Goal: Task Accomplishment & Management: Use online tool/utility

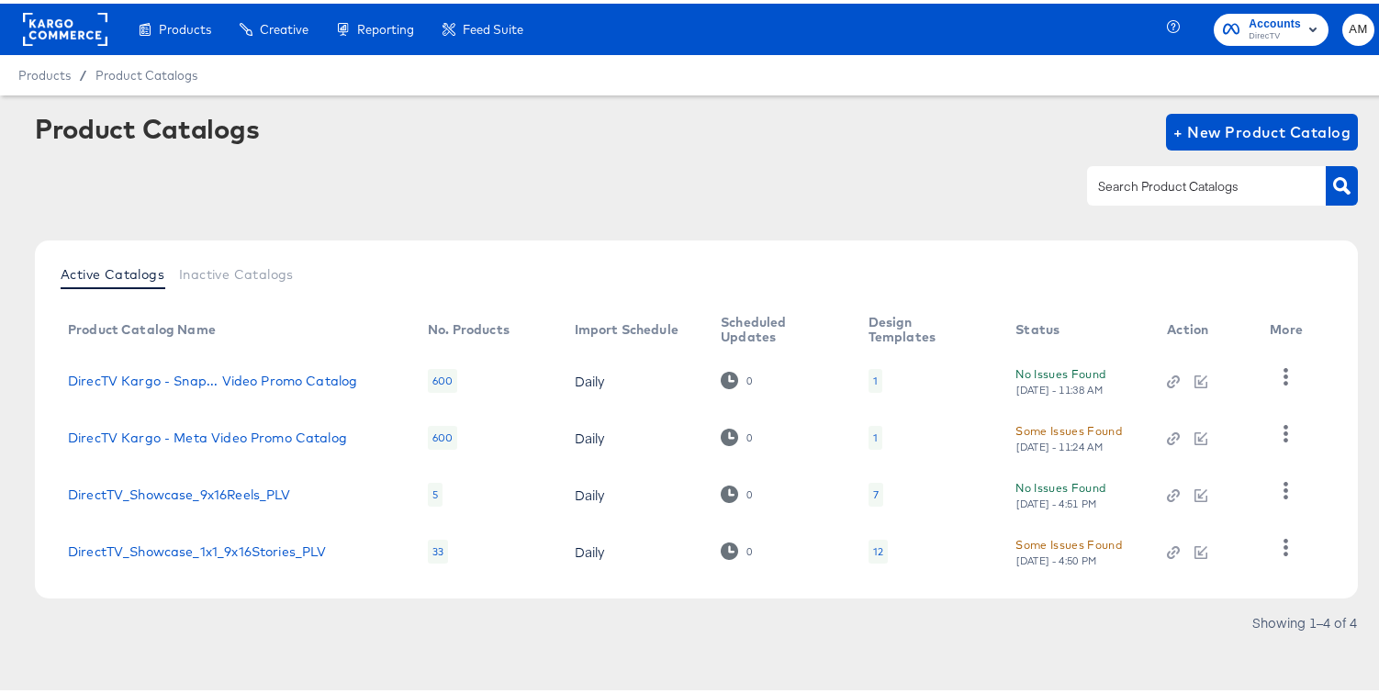
click at [51, 28] on rect at bounding box center [65, 25] width 84 height 33
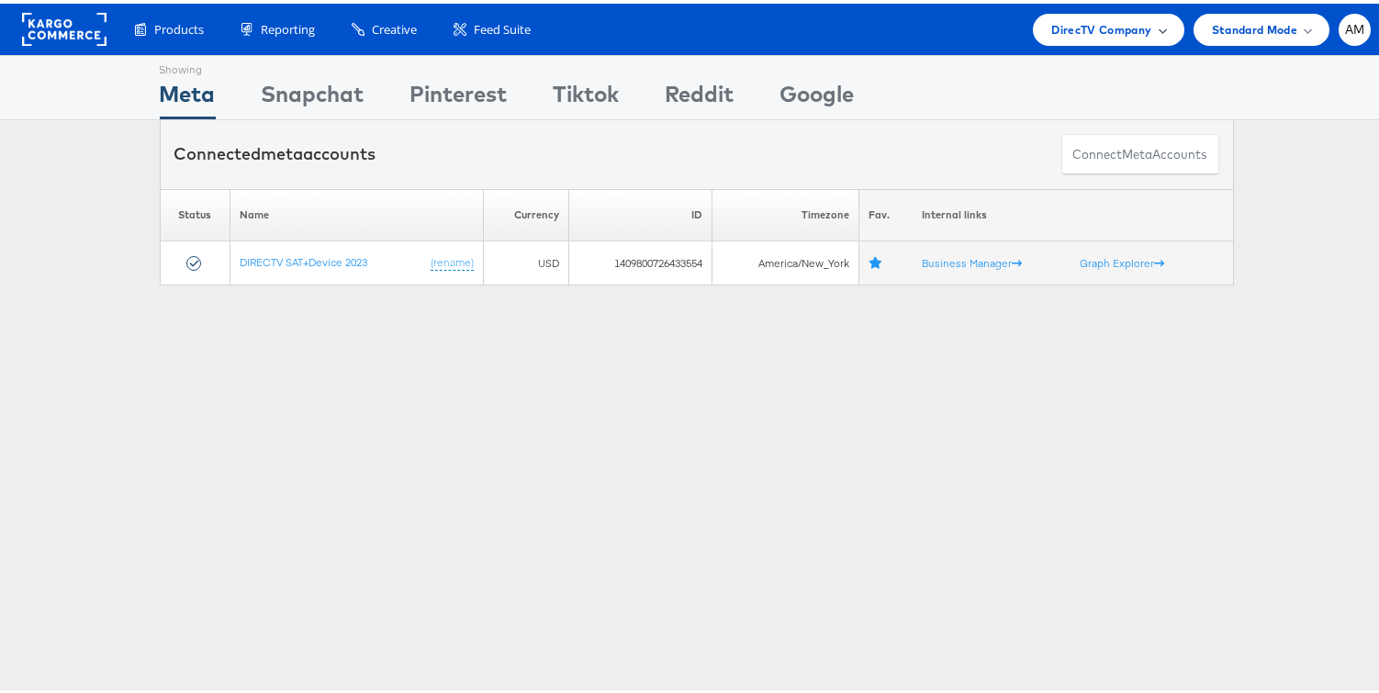
click at [1084, 23] on span "DirecTV Company" at bounding box center [1101, 26] width 100 height 19
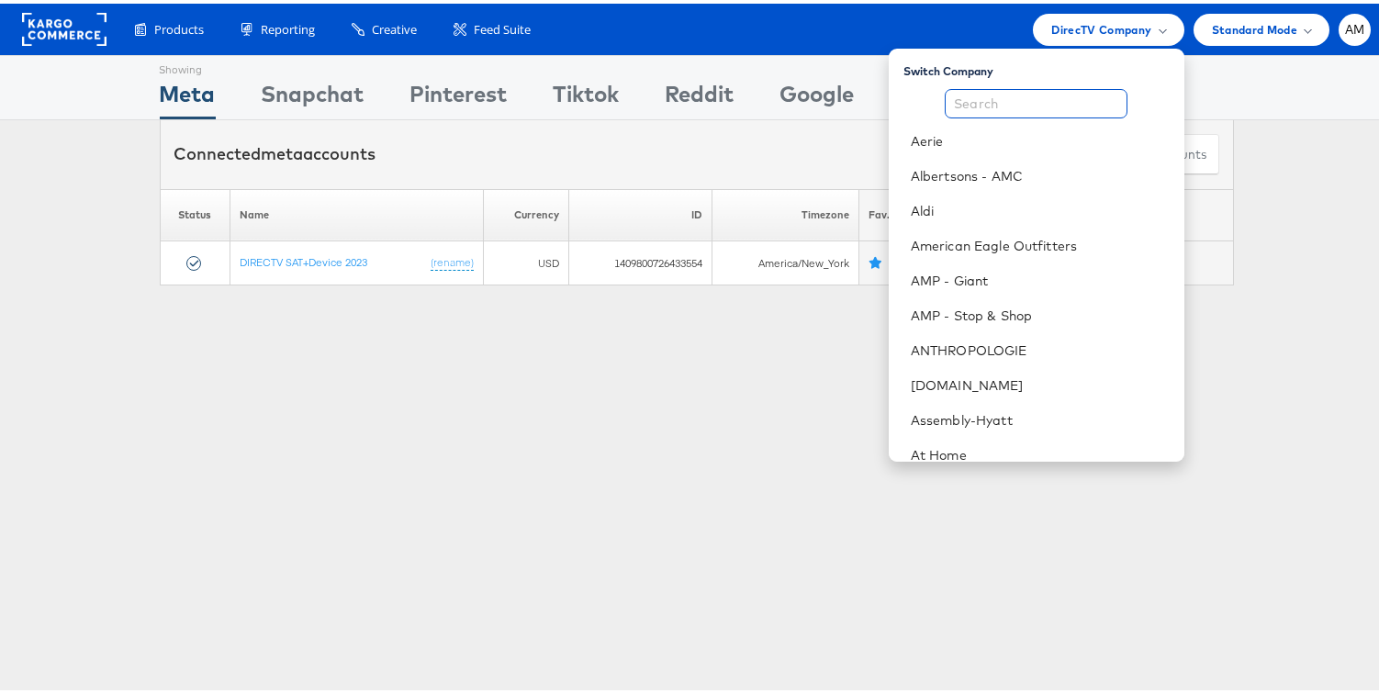
click at [1055, 103] on input "text" at bounding box center [1036, 99] width 183 height 29
click at [929, 207] on link "Aldi" at bounding box center [1040, 207] width 259 height 18
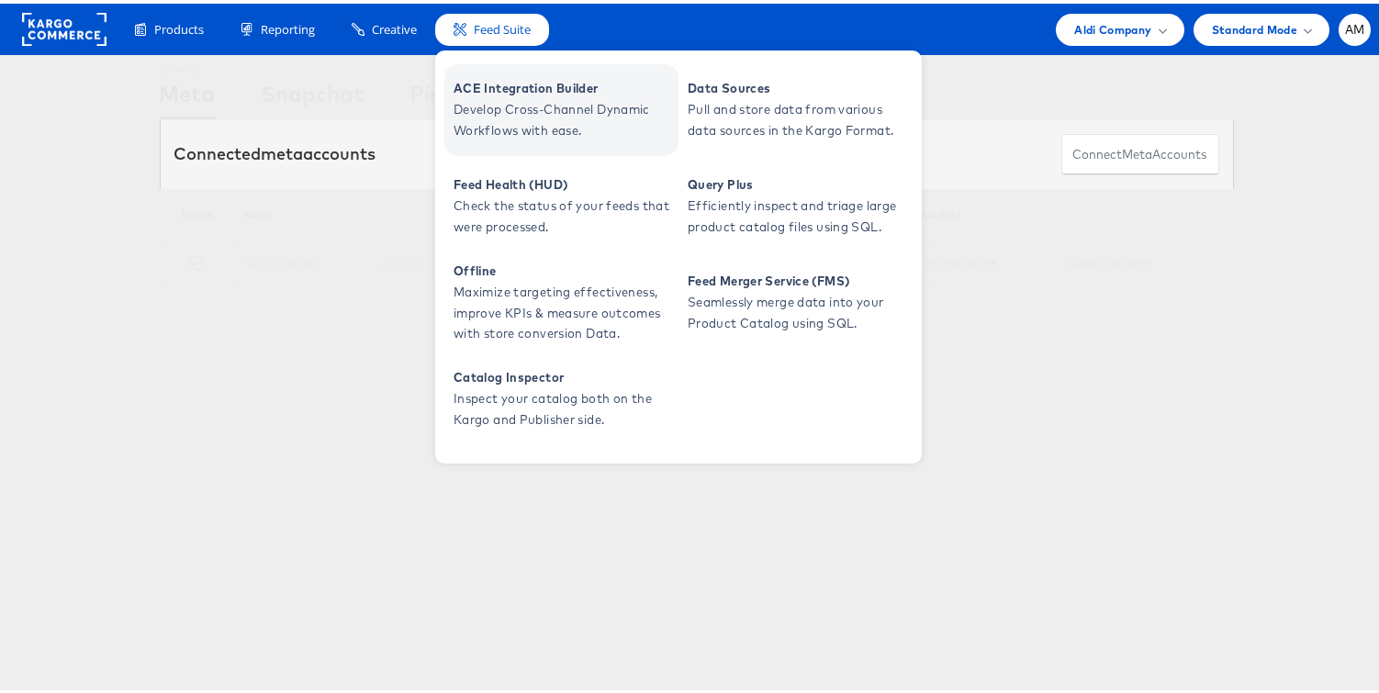
click at [488, 79] on span "ACE Integration Builder" at bounding box center [563, 84] width 220 height 21
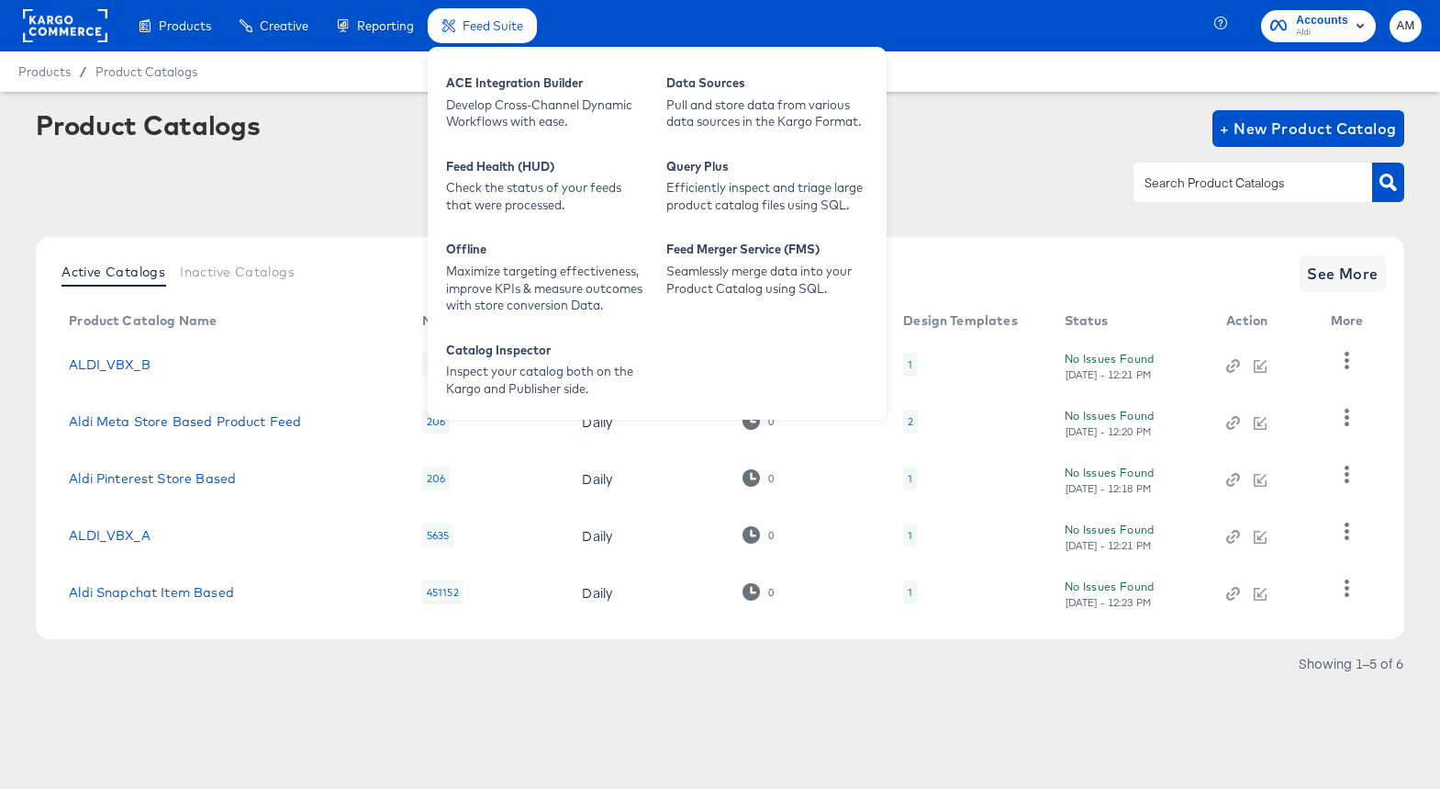
click at [533, 229] on div "ACE Integration Builder Develop Cross-Channel Dynamic Workflows with ease. Data…" at bounding box center [657, 233] width 459 height 373
click at [509, 140] on div "ACE Integration Builder Develop Cross-Channel Dynamic Workflows with ease. Data…" at bounding box center [657, 233] width 459 height 373
click at [503, 108] on div "Develop Cross-Channel Dynamic Workflows with ease." at bounding box center [547, 113] width 202 height 34
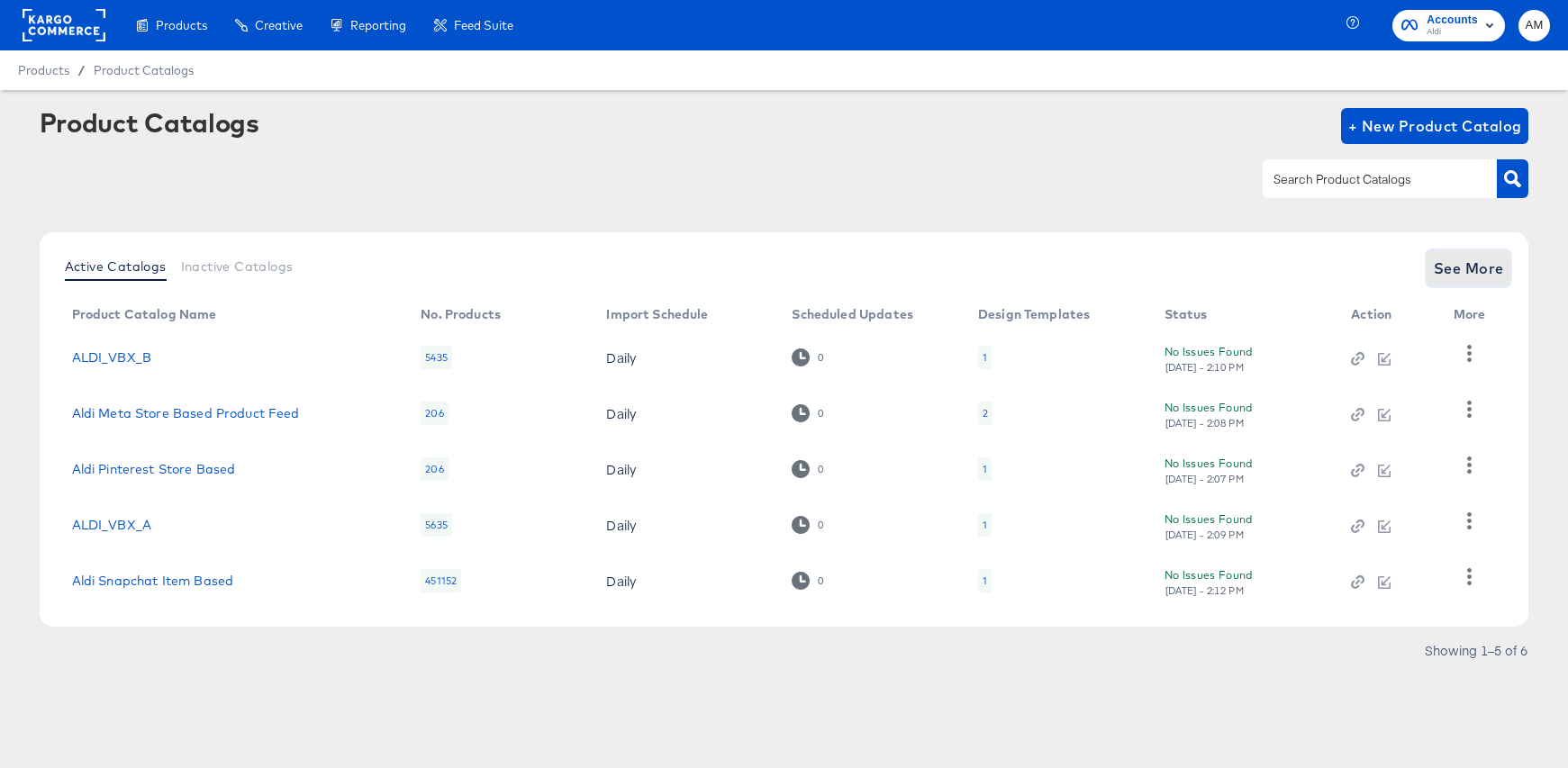
click at [1471, 271] on span "See More" at bounding box center [1469, 269] width 71 height 26
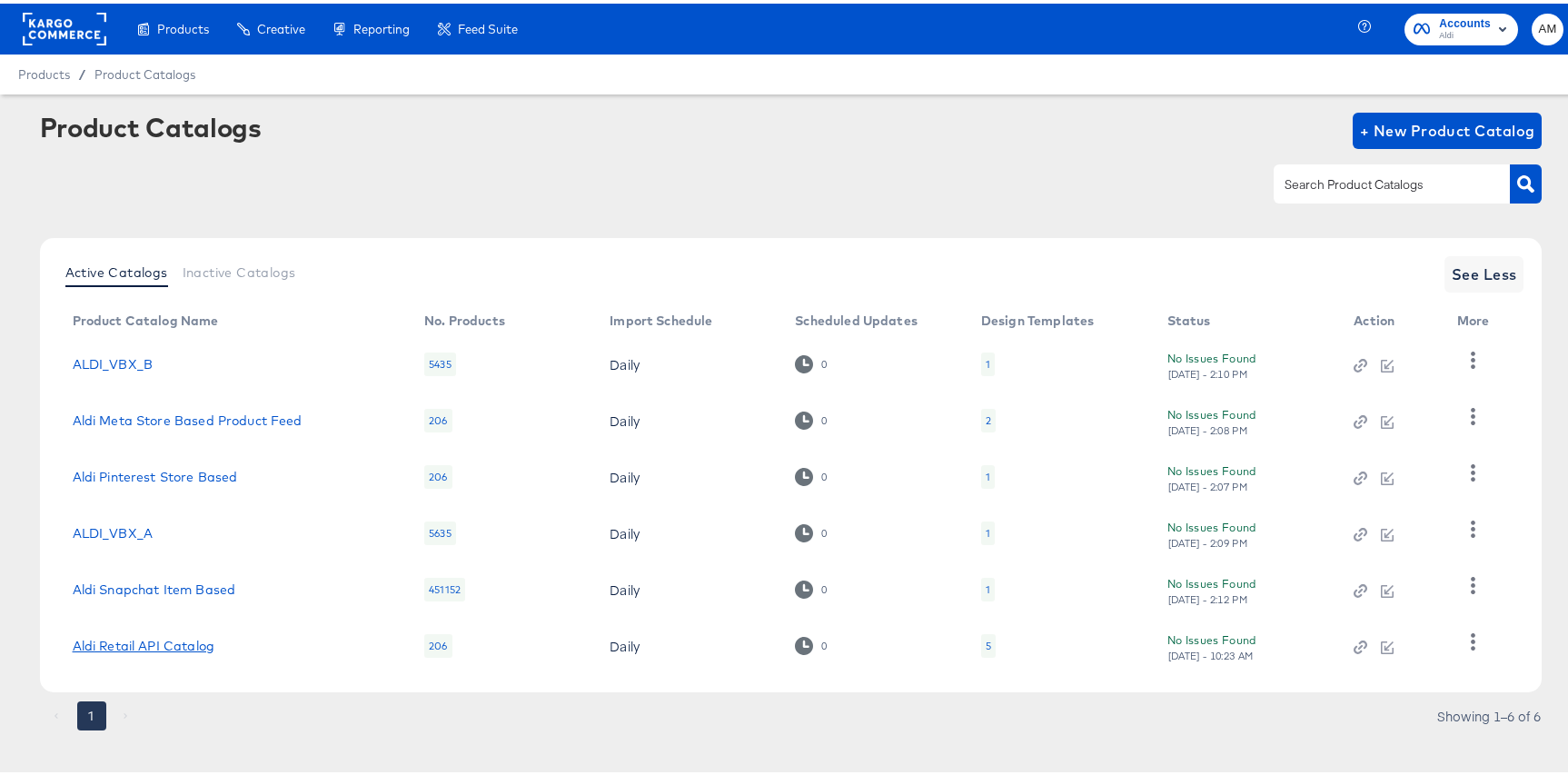
click at [145, 646] on link "Aldi Retail API Catalog" at bounding box center [143, 642] width 142 height 15
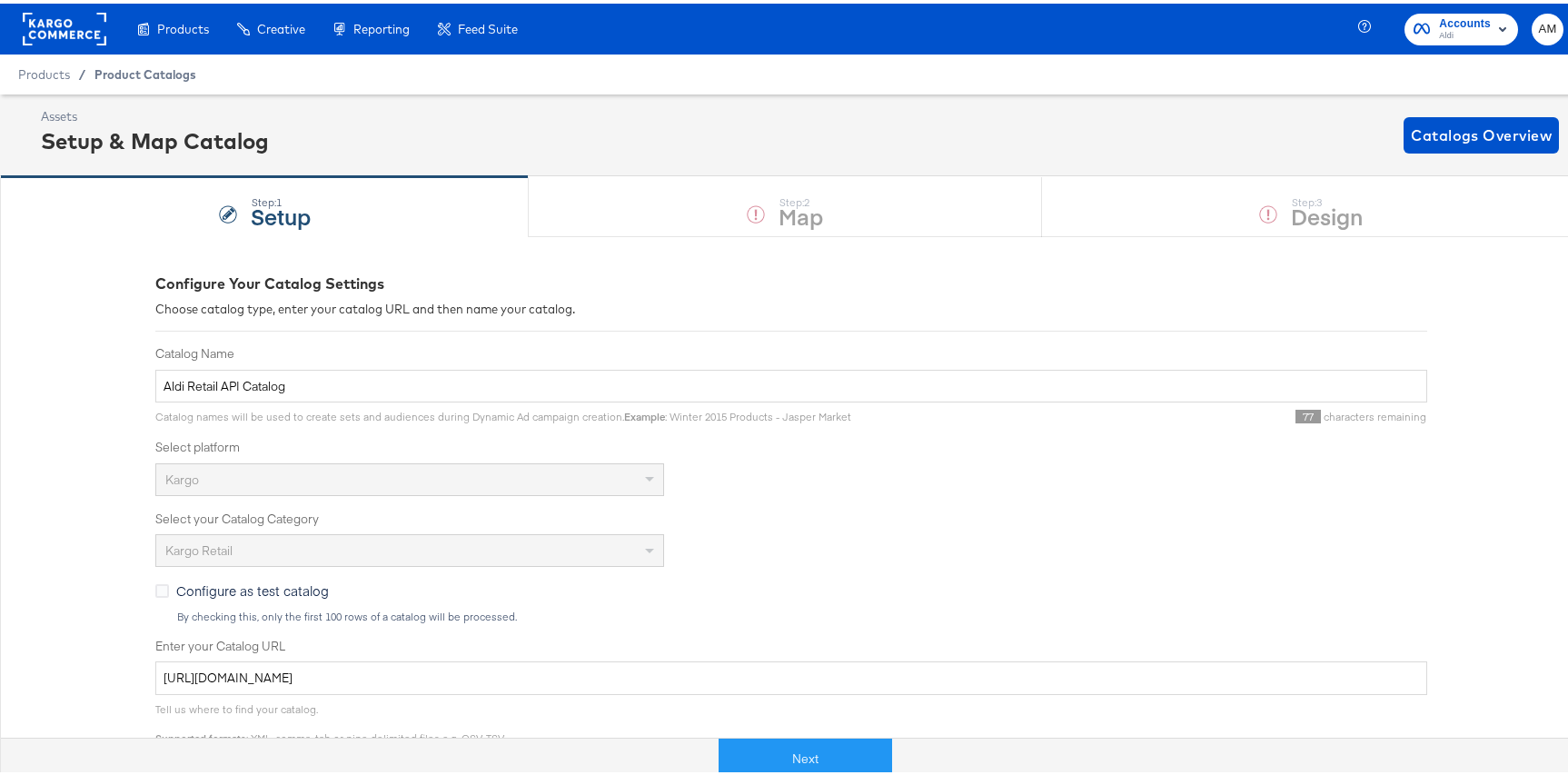
click at [139, 71] on span "Product Catalogs" at bounding box center [145, 70] width 102 height 15
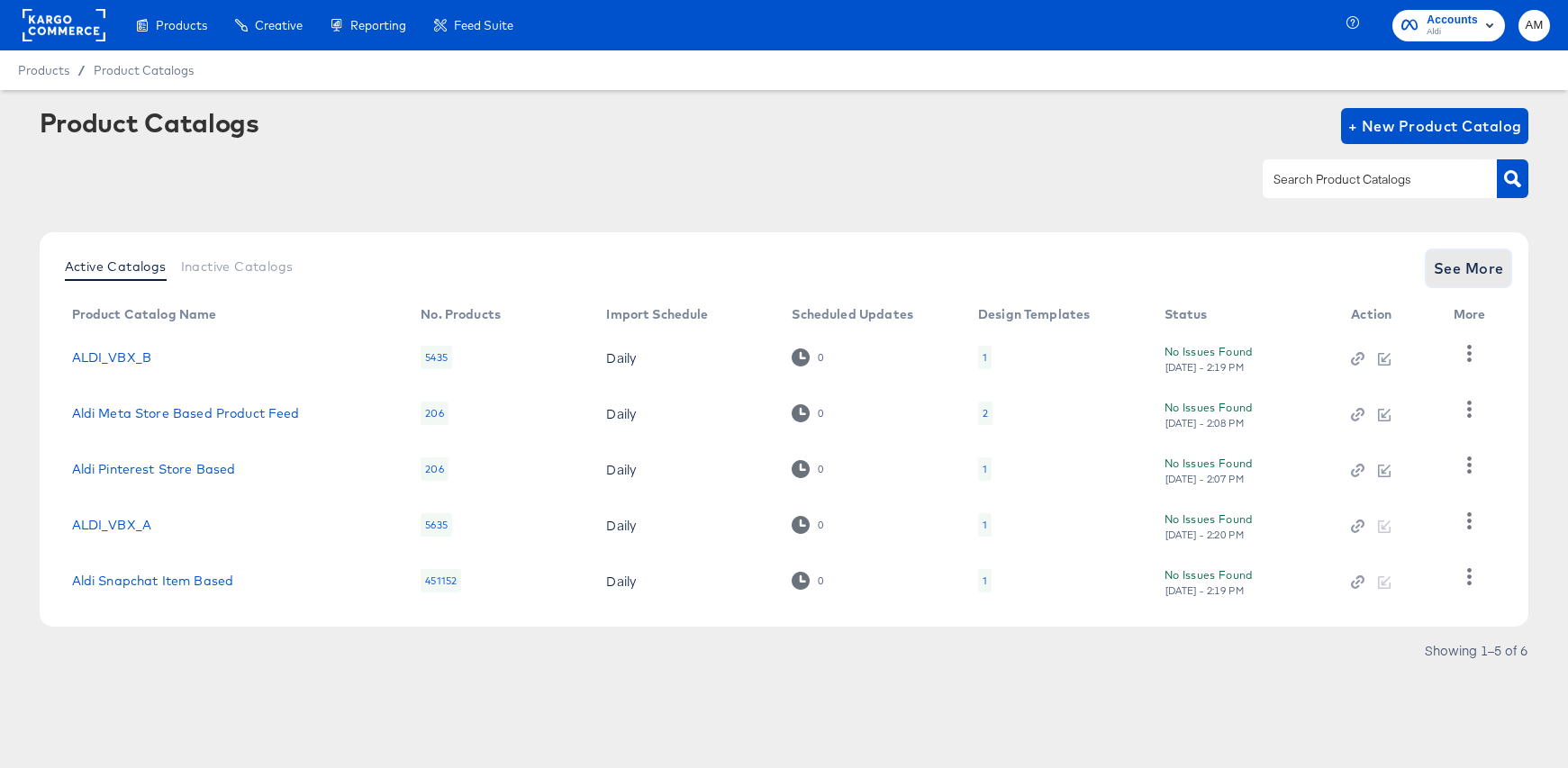
click at [1494, 271] on span "See More" at bounding box center [1469, 269] width 71 height 26
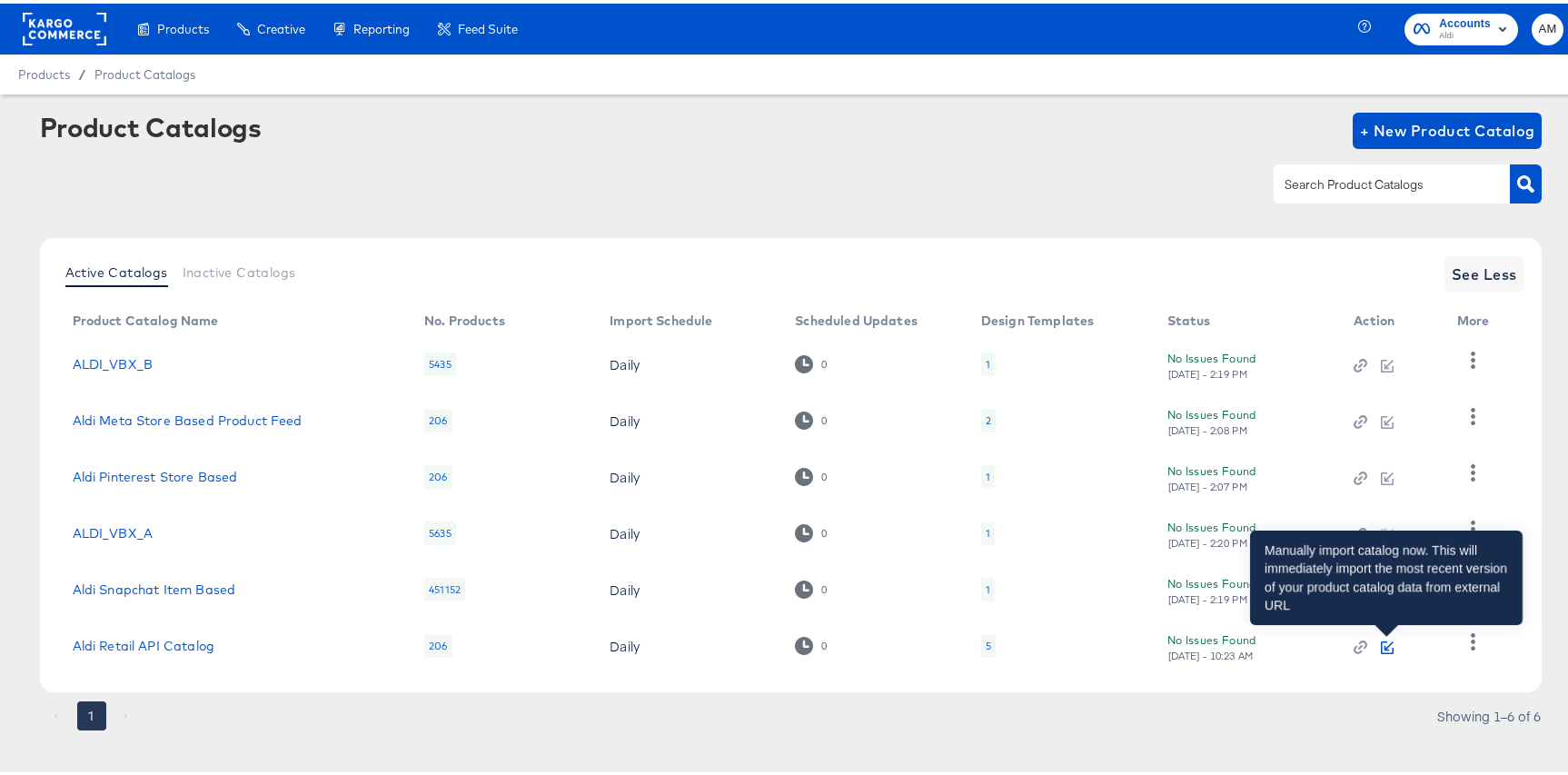
click at [1389, 646] on icon "button" at bounding box center [1387, 643] width 13 height 13
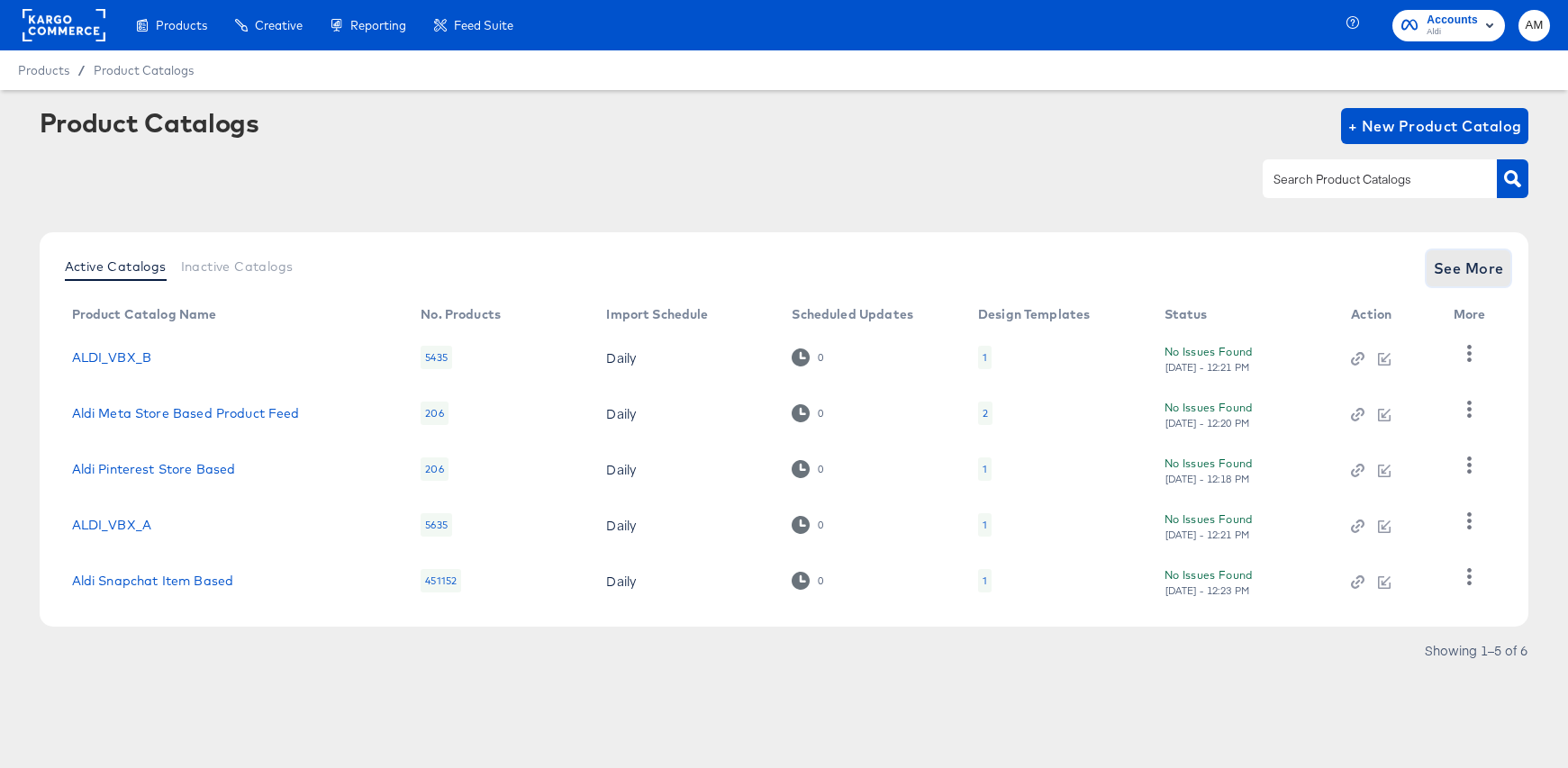
click at [1488, 273] on span "See More" at bounding box center [1469, 269] width 71 height 26
click at [1463, 269] on span "See More" at bounding box center [1469, 269] width 71 height 26
click at [1447, 273] on span "See More" at bounding box center [1469, 269] width 71 height 26
click at [1454, 272] on span "See More" at bounding box center [1469, 269] width 71 height 26
